Goal: Transaction & Acquisition: Download file/media

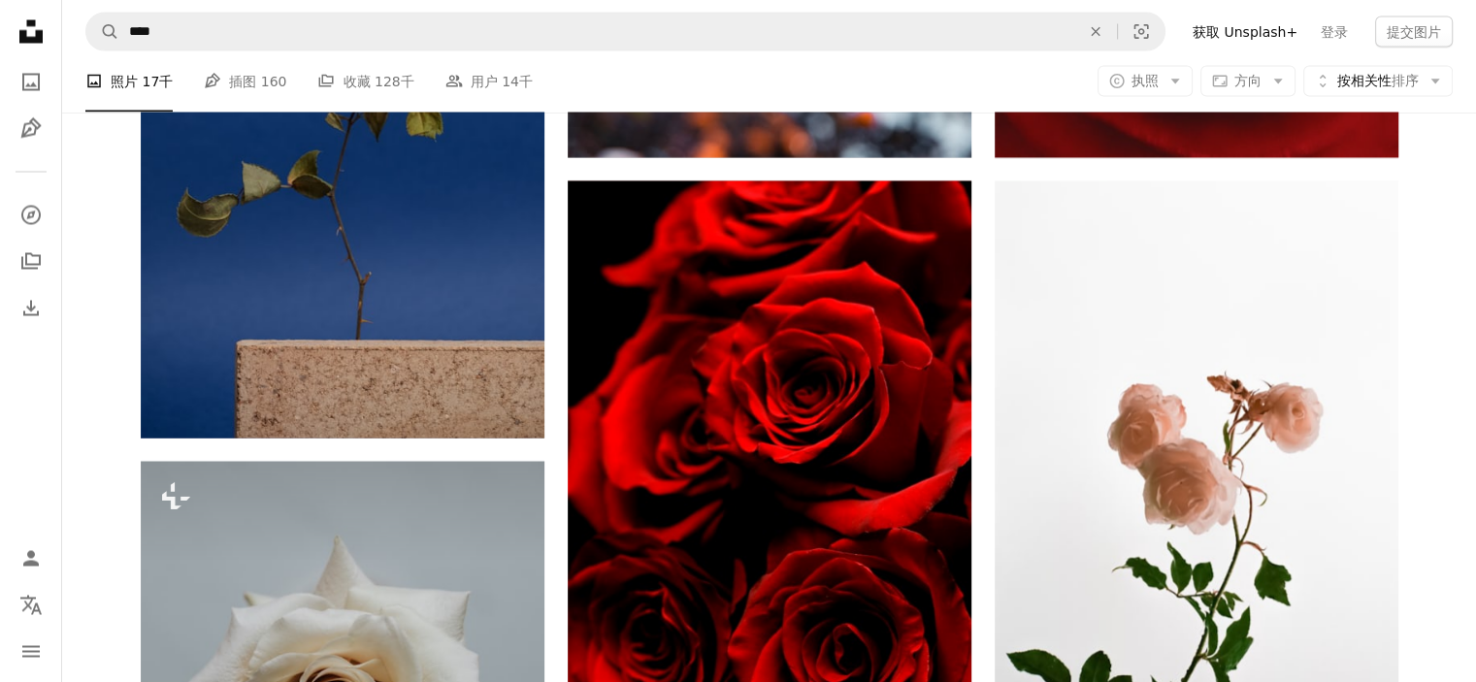
scroll to position [11160, 0]
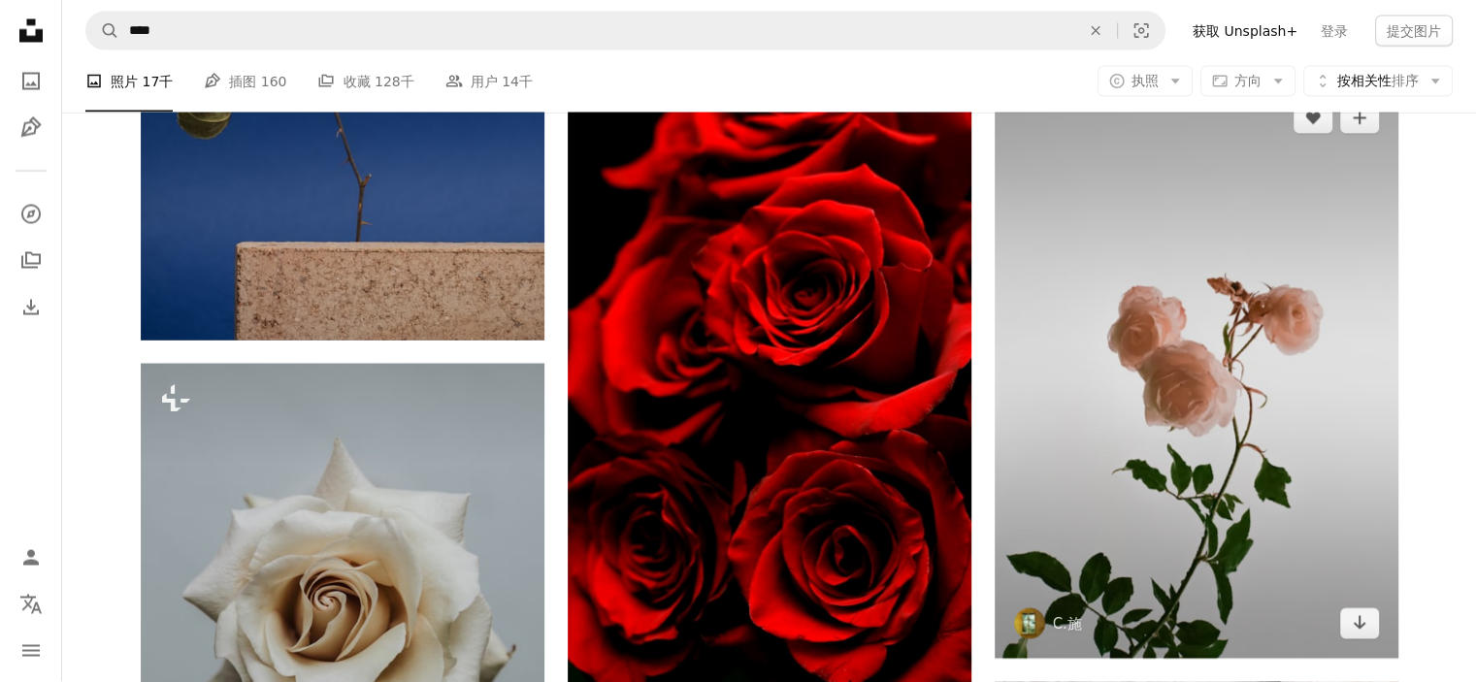
click at [1245, 273] on img at bounding box center [1197, 370] width 404 height 575
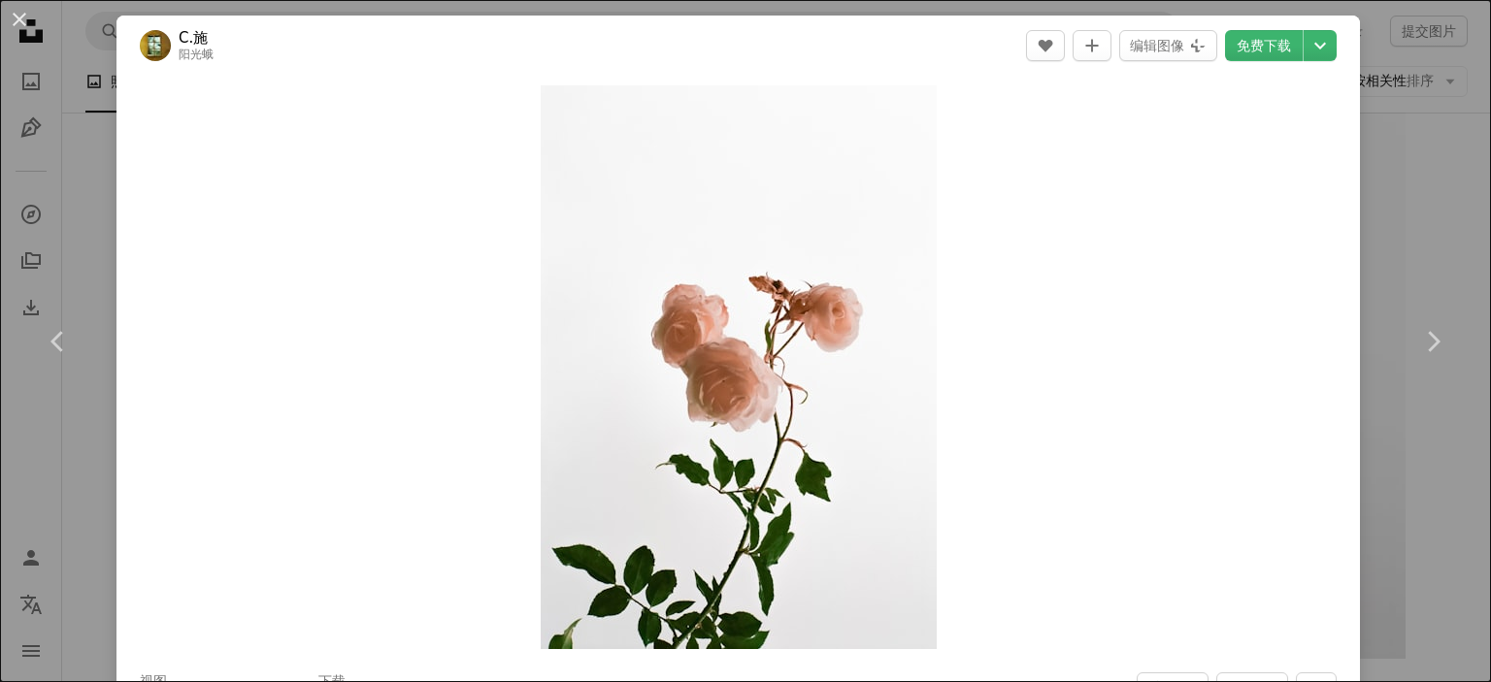
click at [1411, 170] on div "An X shape Chevron left Chevron right C.施 阳光蛾 A heart A plus sign 编辑图像 Plus sig…" at bounding box center [745, 341] width 1491 height 682
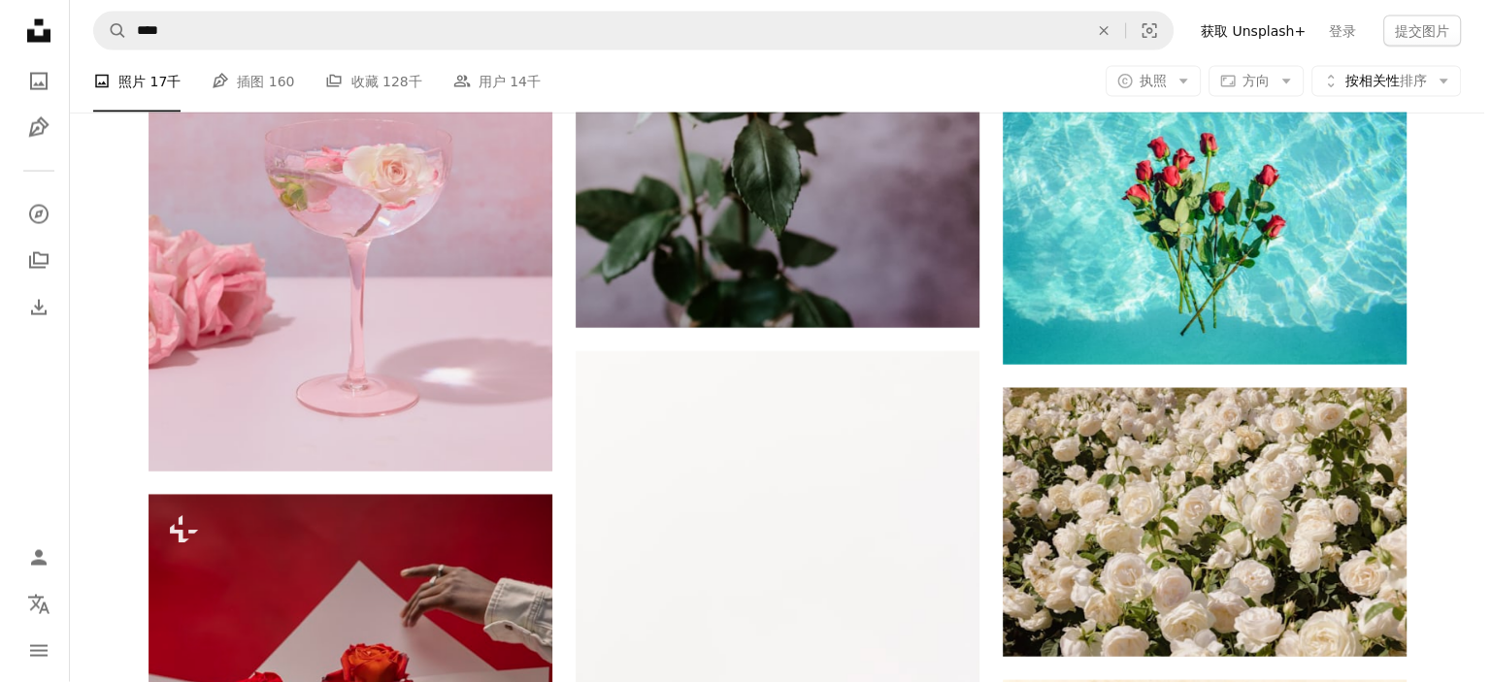
scroll to position [18924, 0]
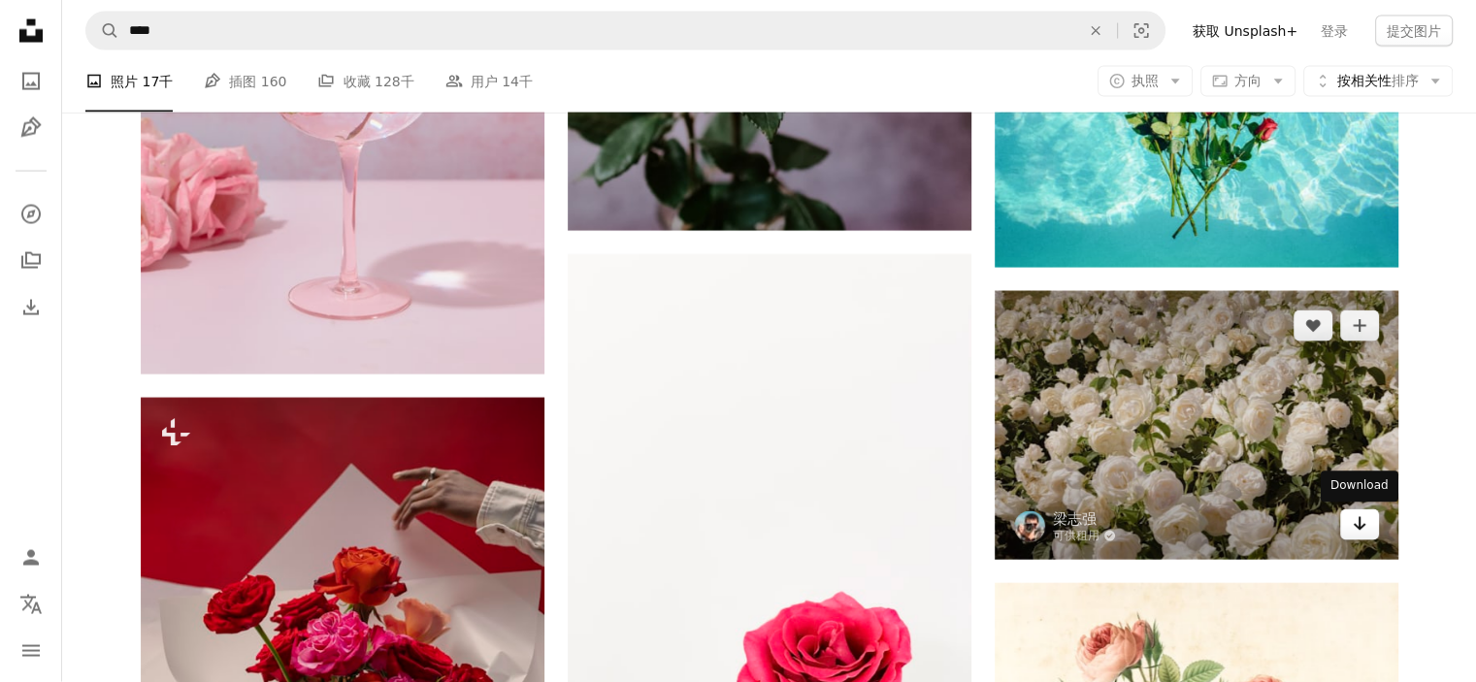
click at [1363, 531] on icon "Arrow pointing down" at bounding box center [1360, 523] width 16 height 23
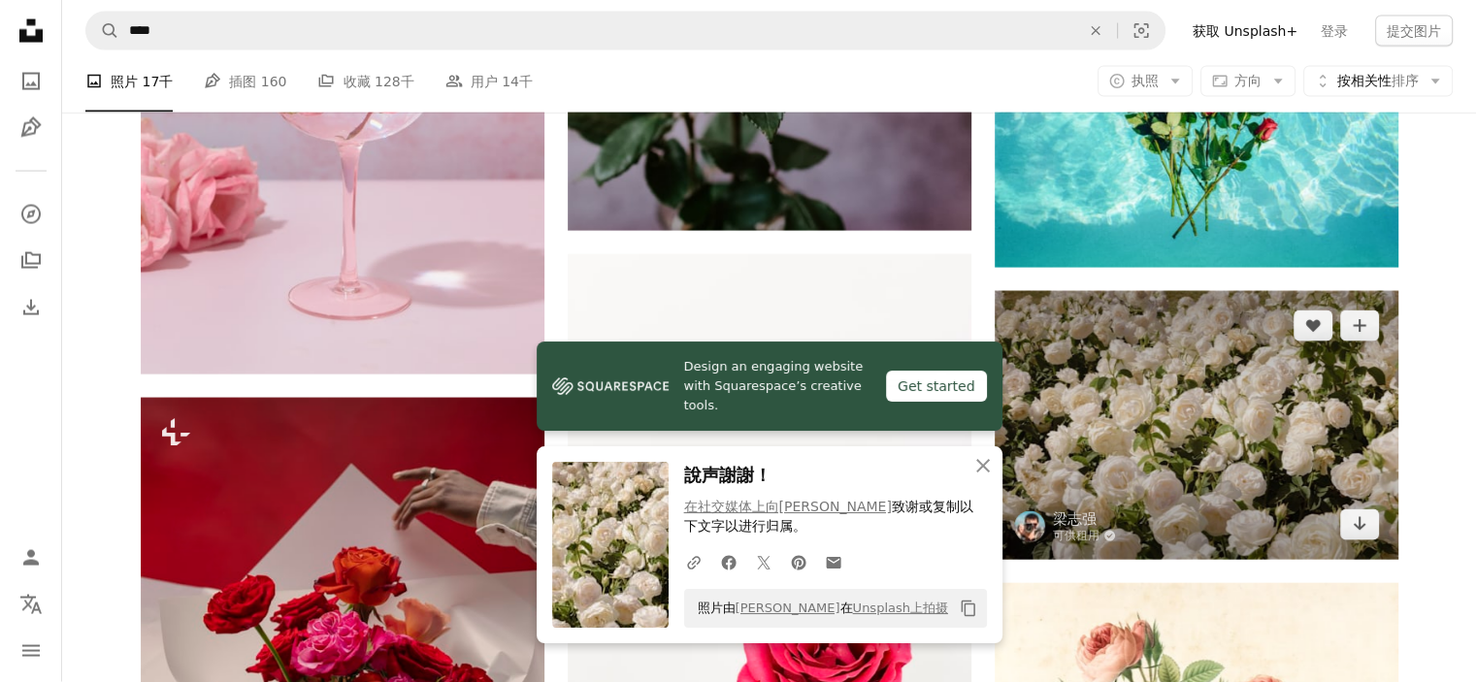
click at [1213, 419] on img at bounding box center [1197, 425] width 404 height 269
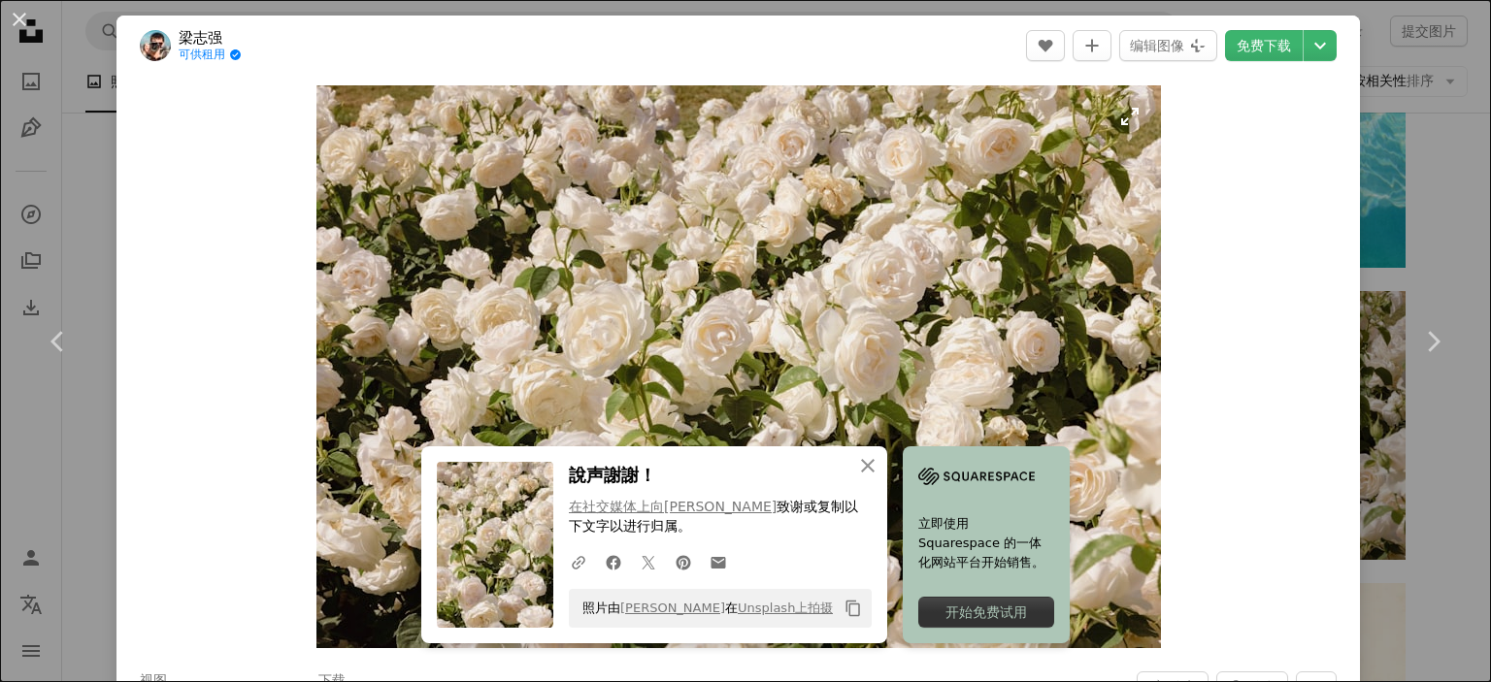
click at [600, 324] on img "放大此图像" at bounding box center [738, 366] width 844 height 563
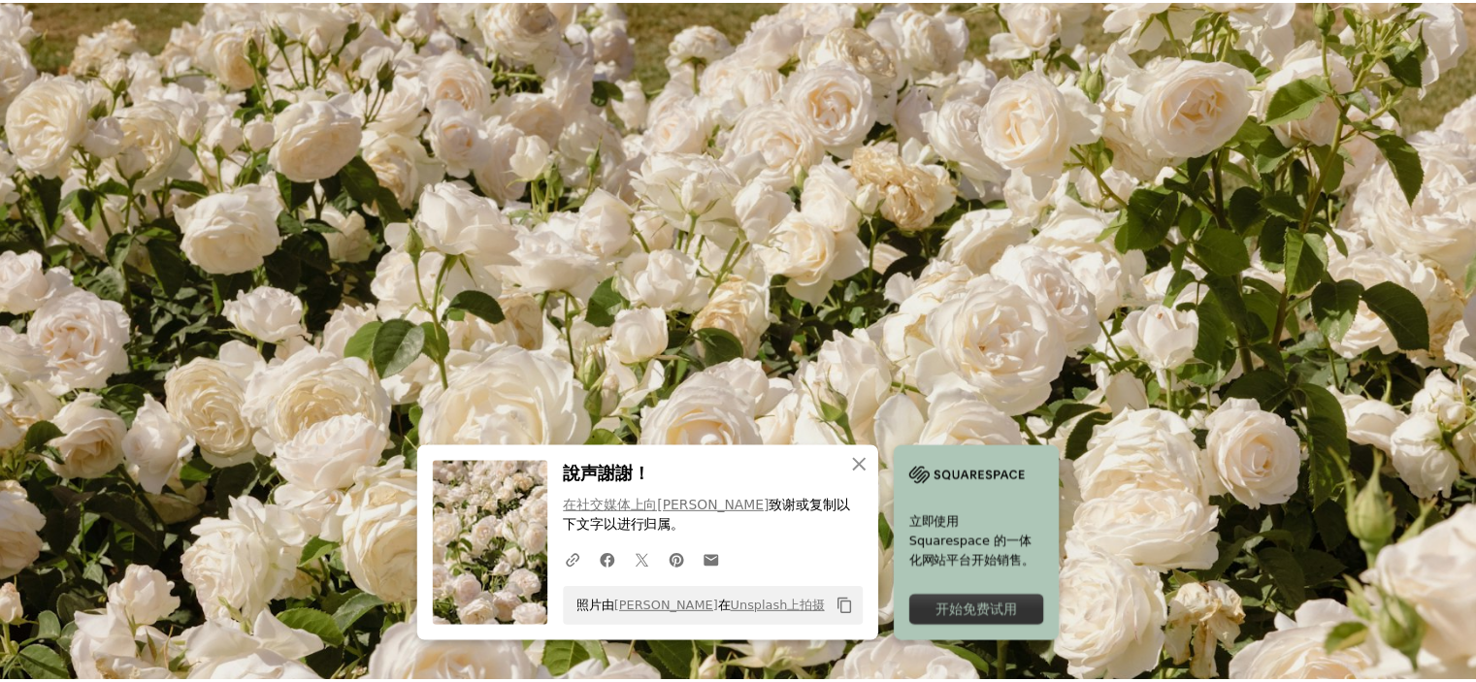
scroll to position [147, 0]
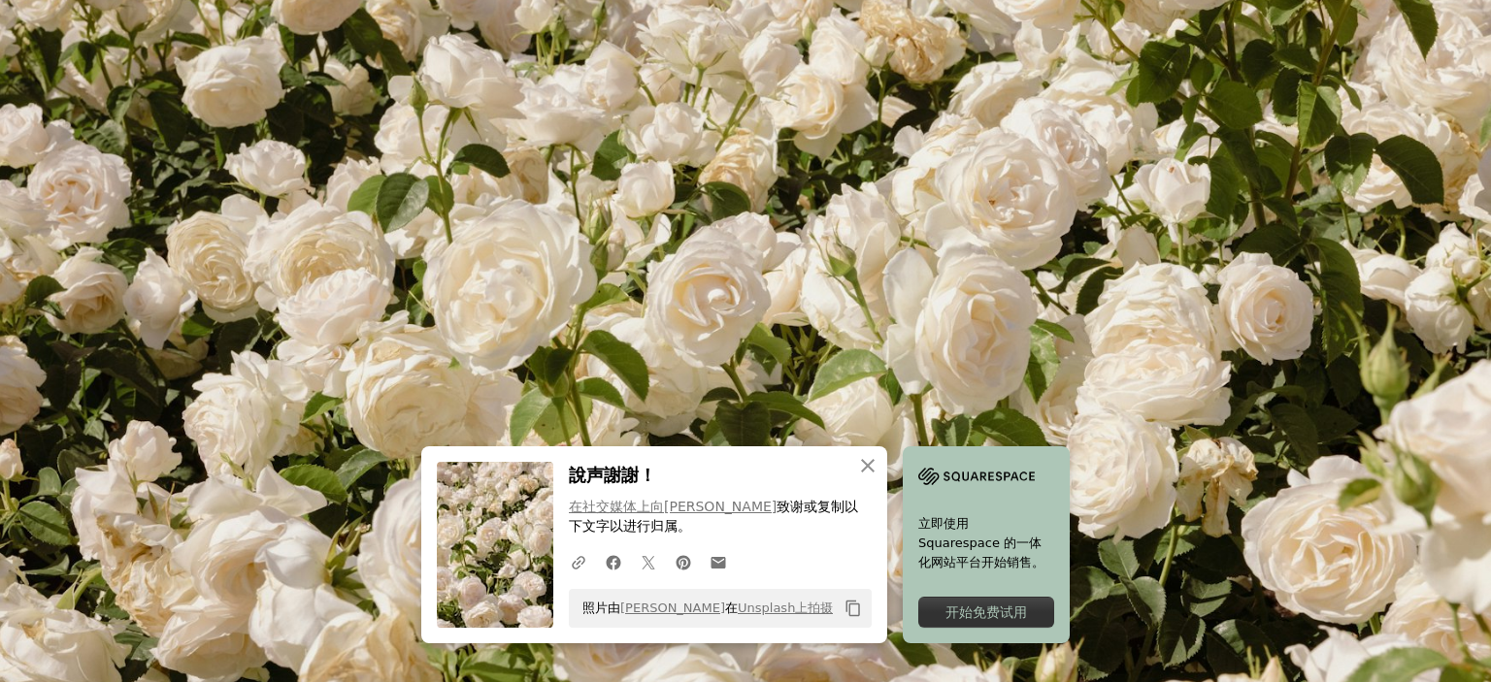
click at [1432, 33] on img "Zoom out on this image" at bounding box center [745, 350] width 1493 height 996
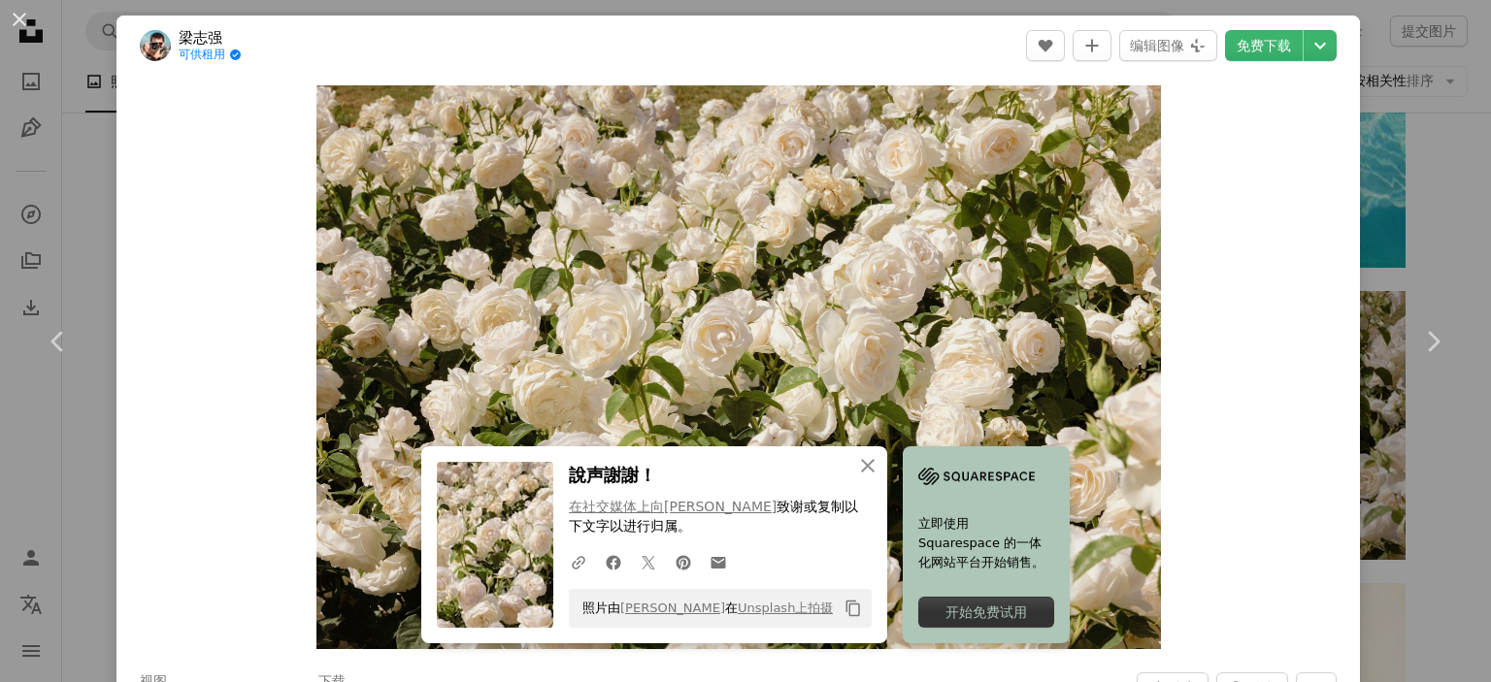
drag, startPoint x: 1433, startPoint y: 134, endPoint x: 1436, endPoint y: 149, distance: 15.8
click at [1433, 135] on div "An X shape Chevron left Chevron right [PERSON_NAME] 可供租用 A checkmark inside of …" at bounding box center [745, 341] width 1491 height 682
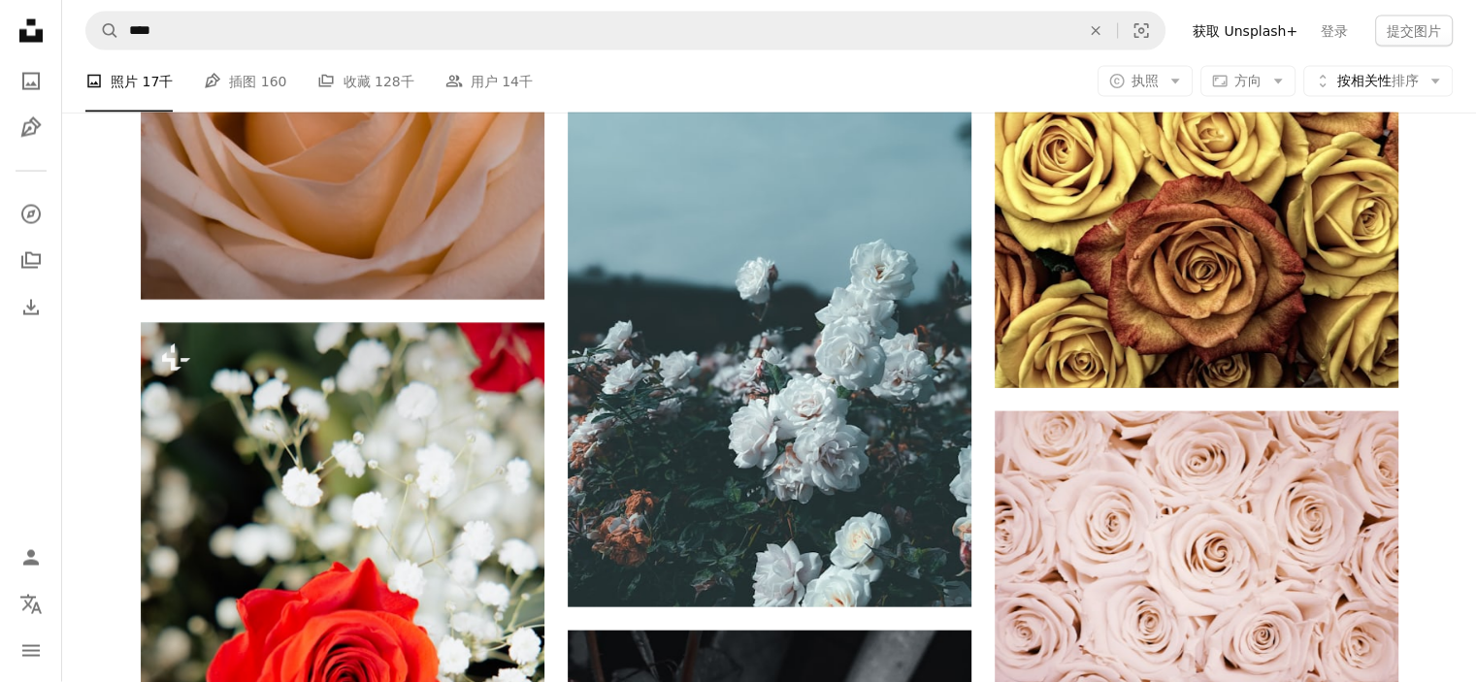
scroll to position [26105, 0]
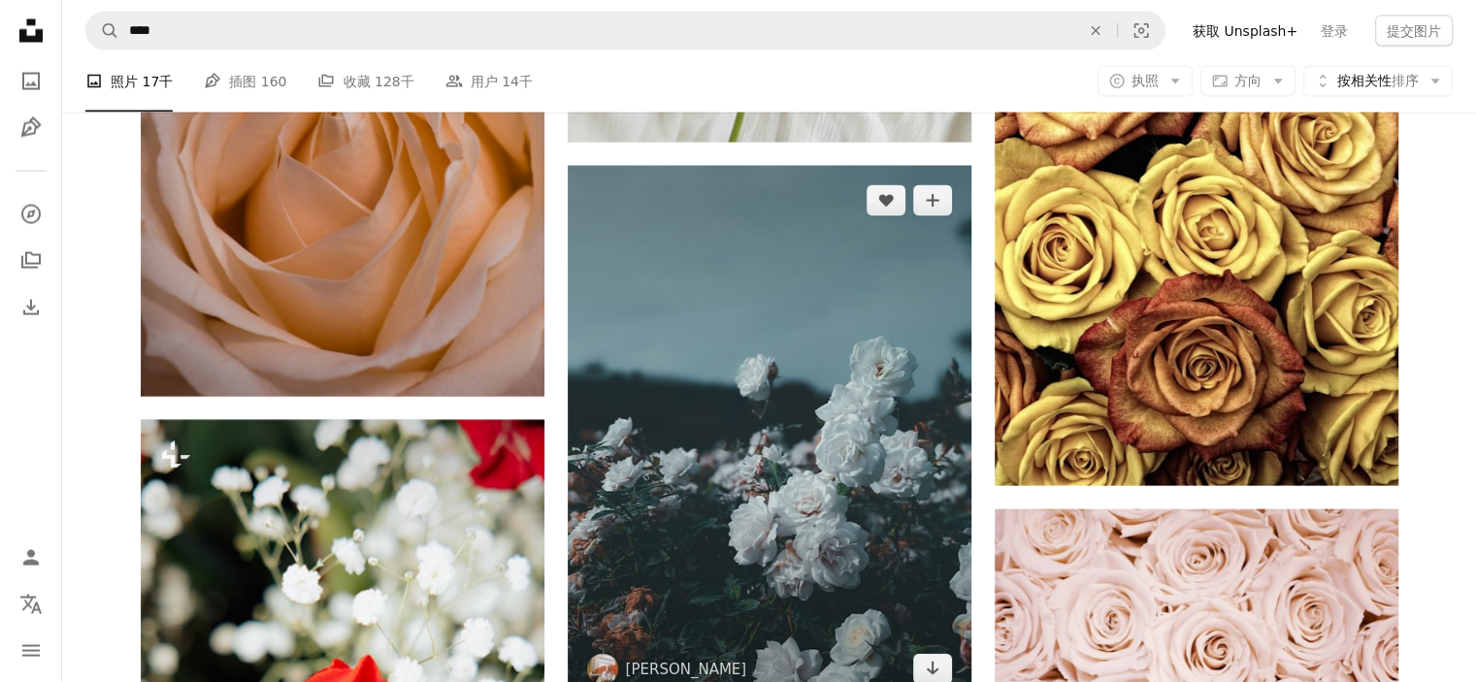
click at [846, 397] on img at bounding box center [770, 435] width 404 height 539
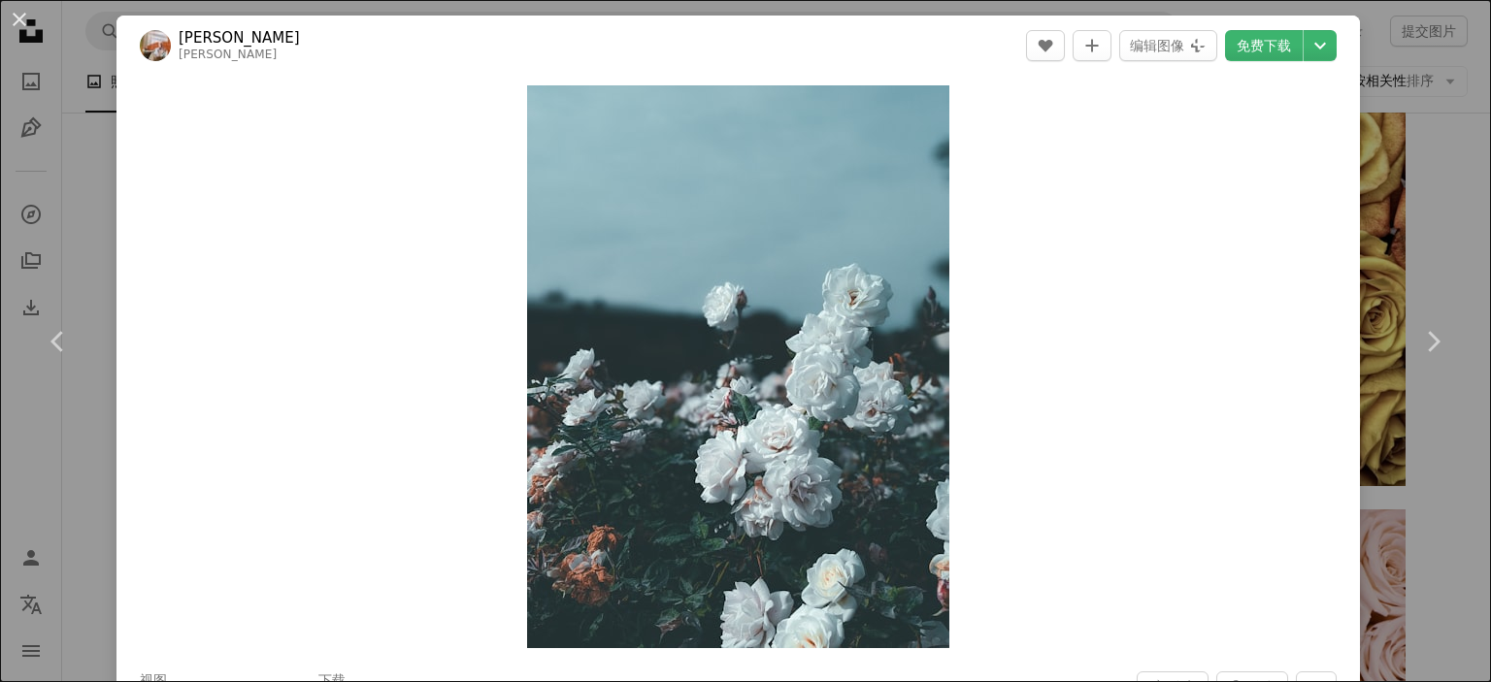
drag, startPoint x: 1243, startPoint y: 49, endPoint x: 1324, endPoint y: 123, distance: 109.2
click at [1244, 49] on font "免费下载" at bounding box center [1263, 46] width 54 height 16
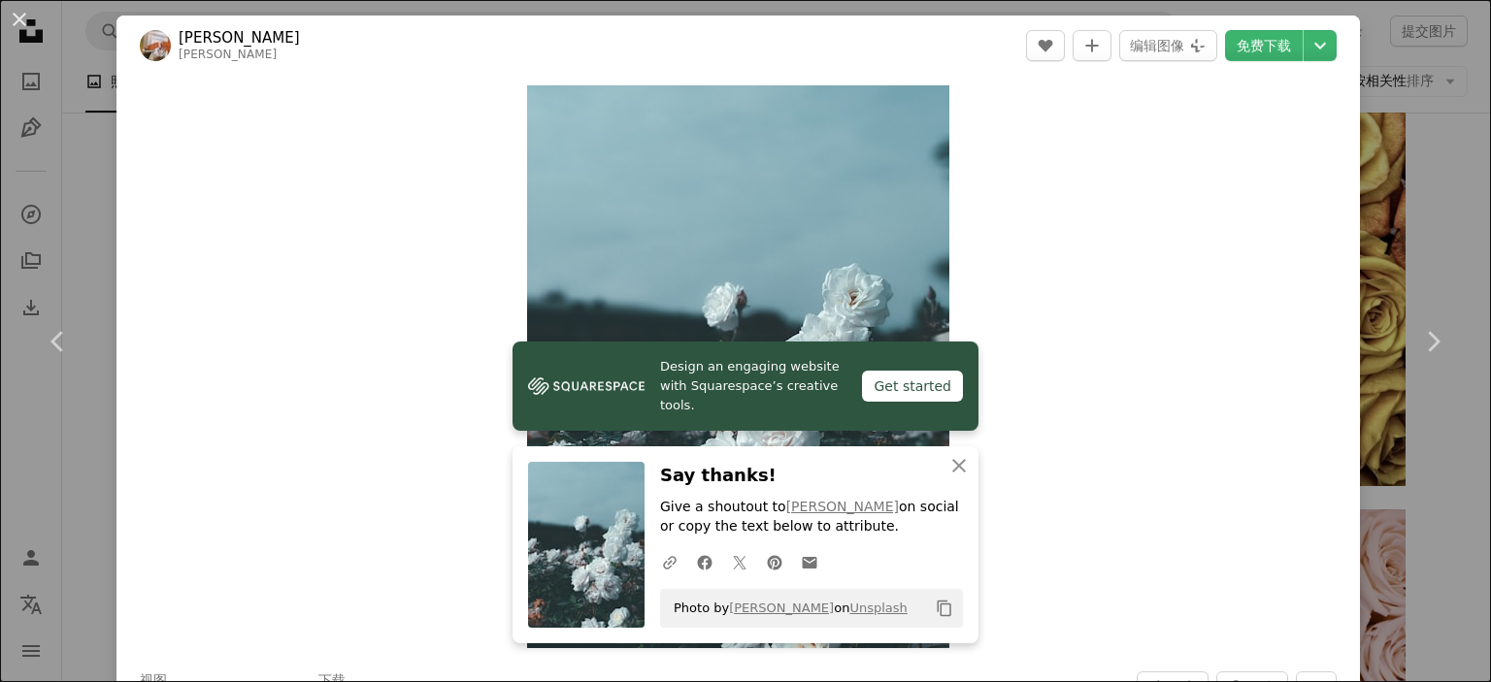
click at [1422, 229] on div "An X shape Chevron left Chevron right 维尼亚明·科列茨基 本[PERSON_NAME] A heart A plus s…" at bounding box center [745, 341] width 1491 height 682
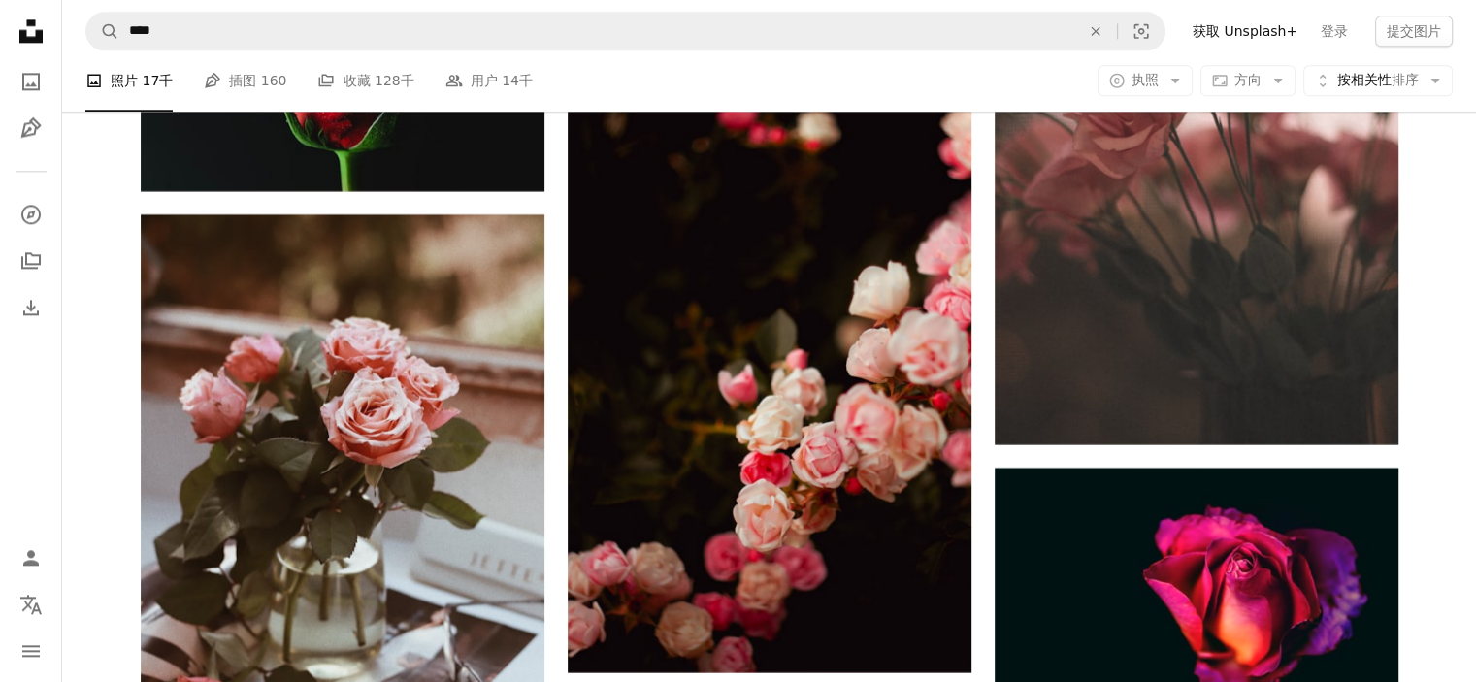
scroll to position [32219, 0]
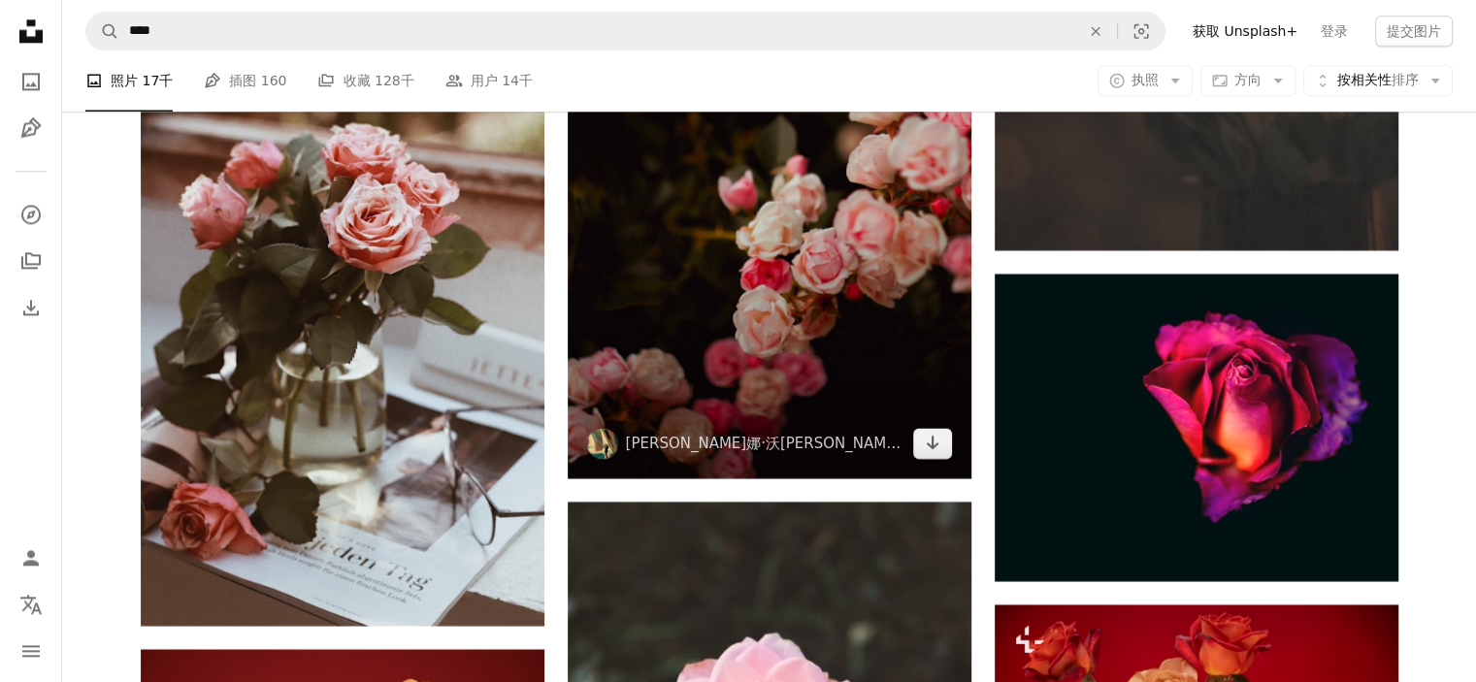
click at [762, 268] on img at bounding box center [770, 176] width 404 height 606
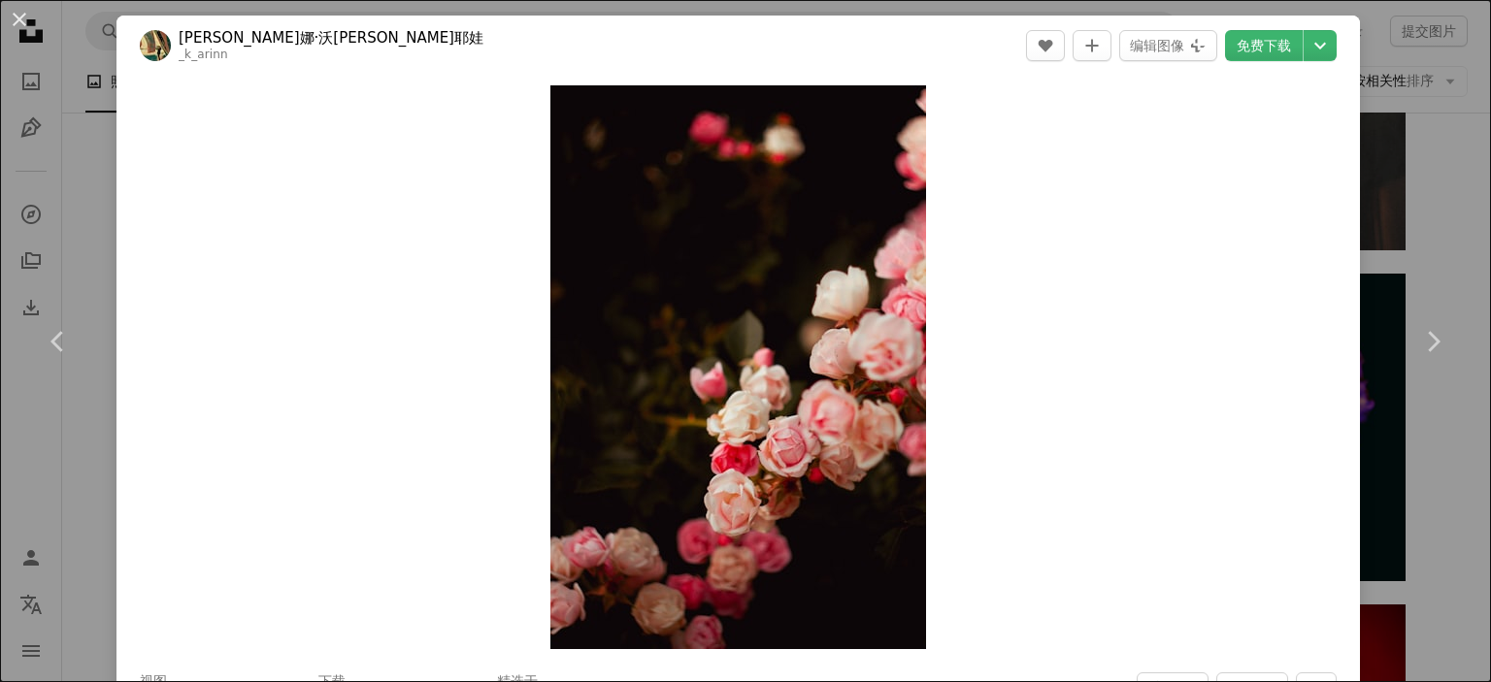
click at [1432, 166] on div "An X shape Chevron left Chevron right [PERSON_NAME]娜·沃[PERSON_NAME]耶娃 _k_arinn …" at bounding box center [745, 341] width 1491 height 682
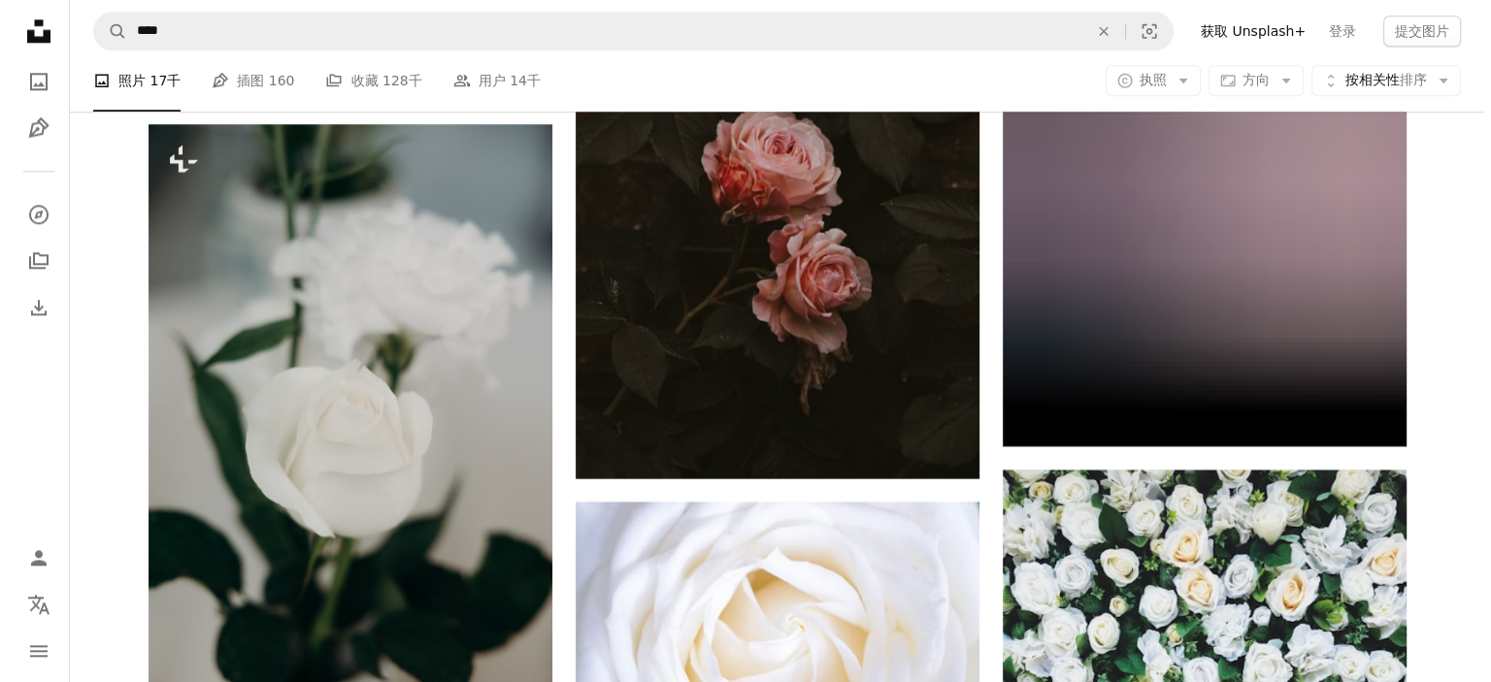
scroll to position [39692, 0]
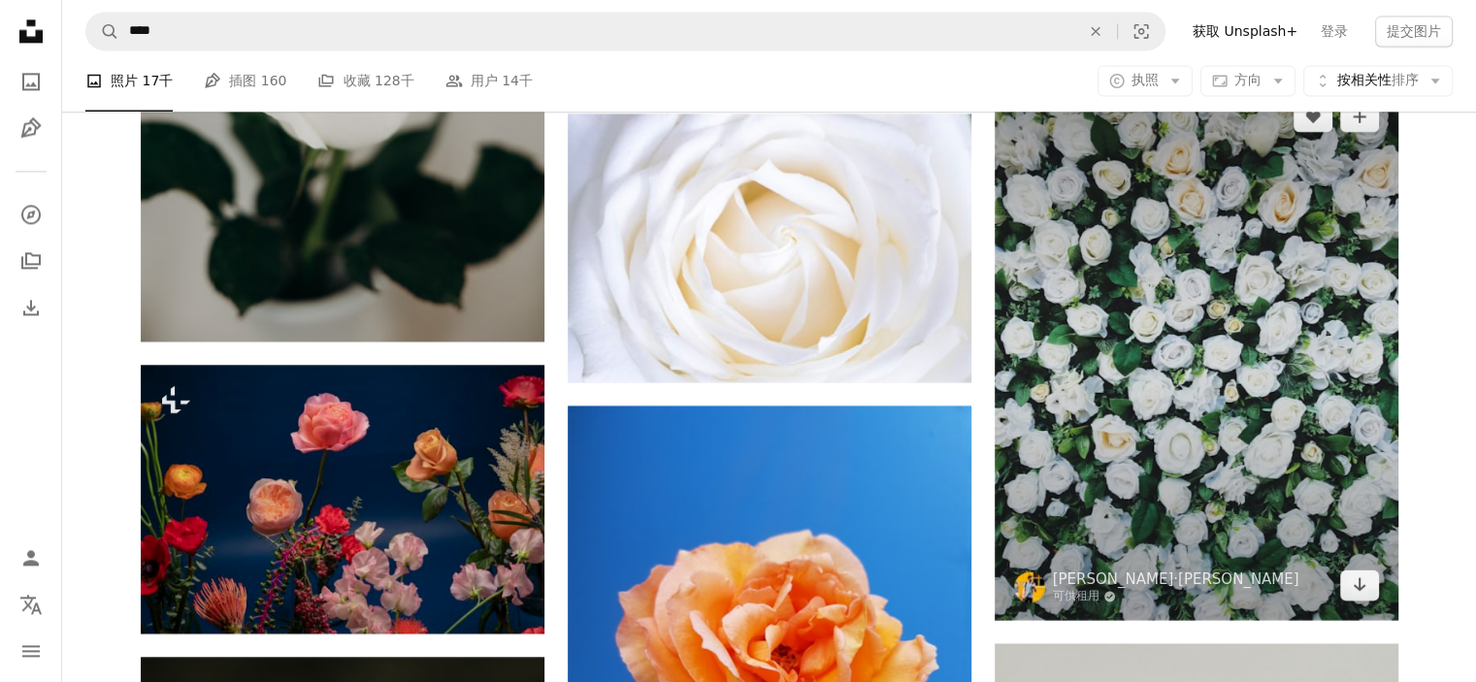
click at [1231, 240] on img at bounding box center [1197, 351] width 404 height 539
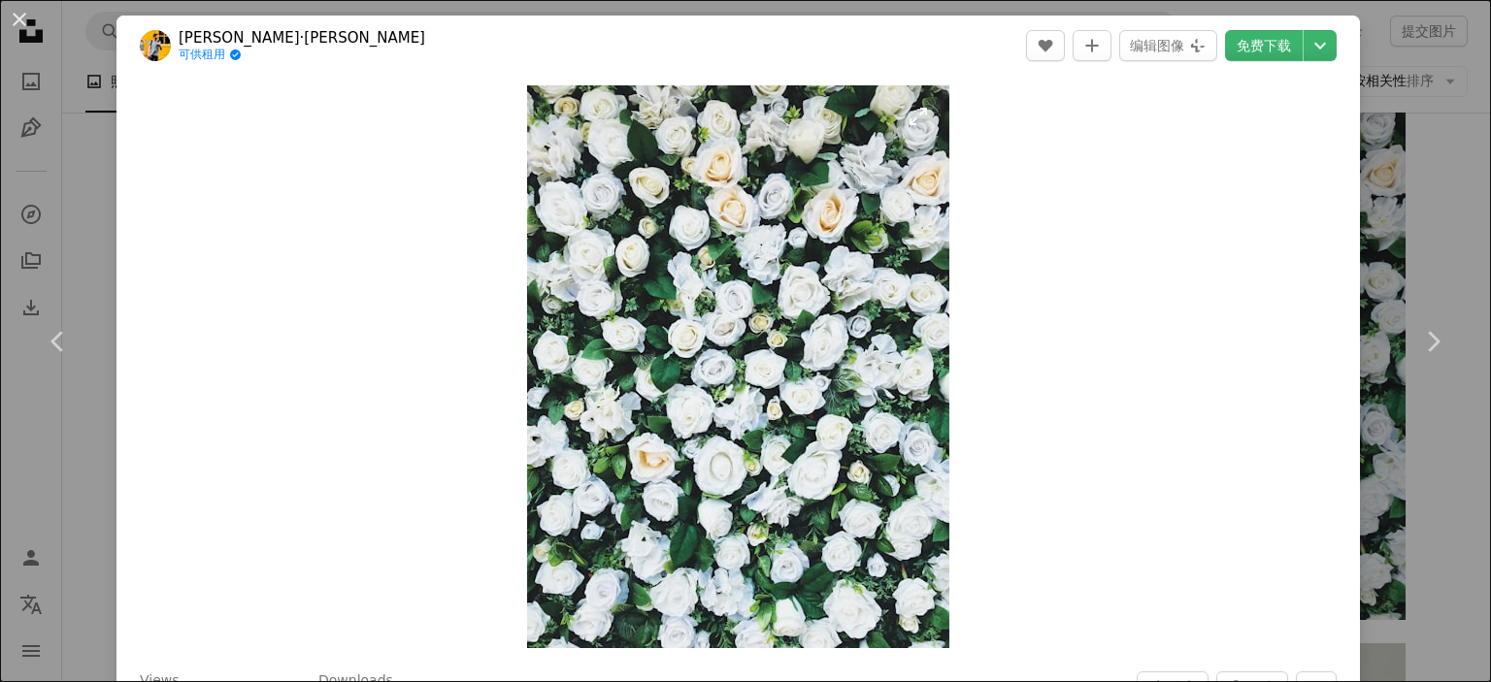
click at [913, 194] on img "放大此图像" at bounding box center [738, 366] width 422 height 563
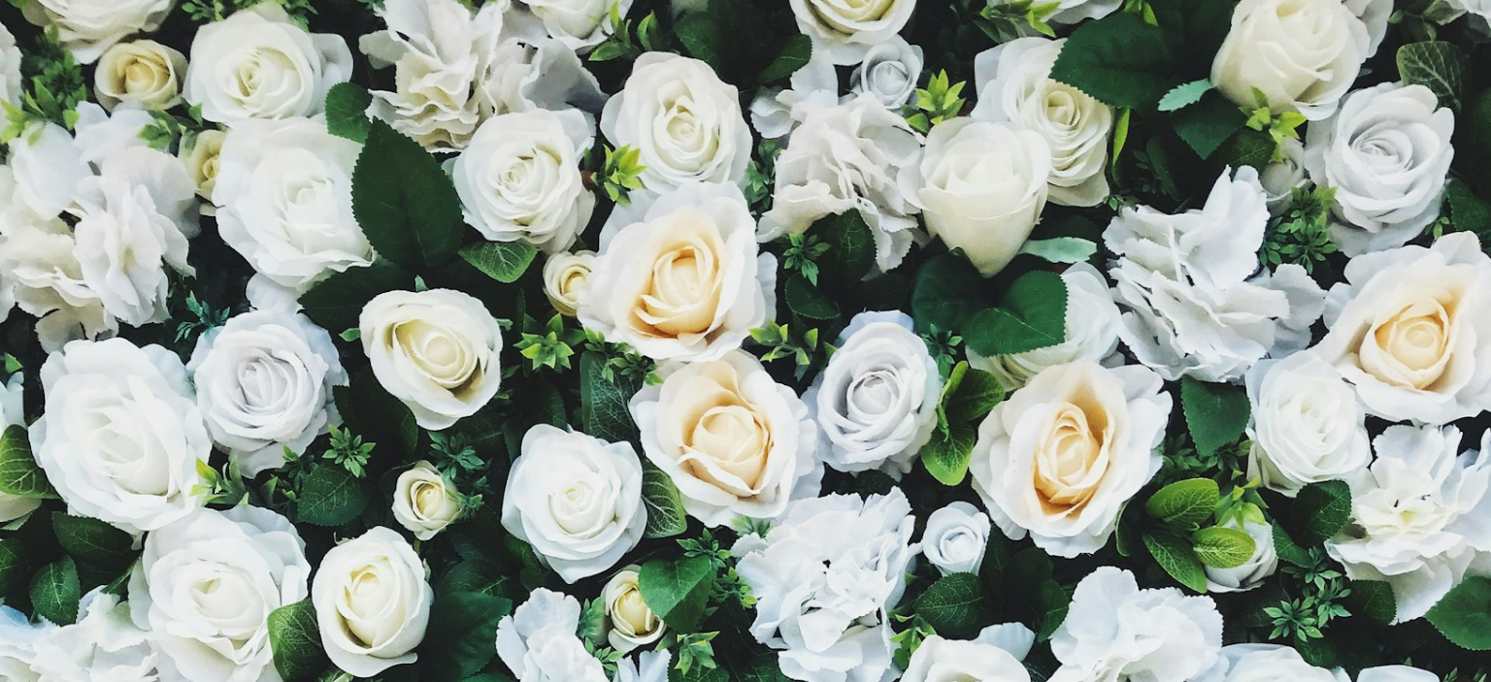
scroll to position [634, 0]
